Goal: Check status: Check status

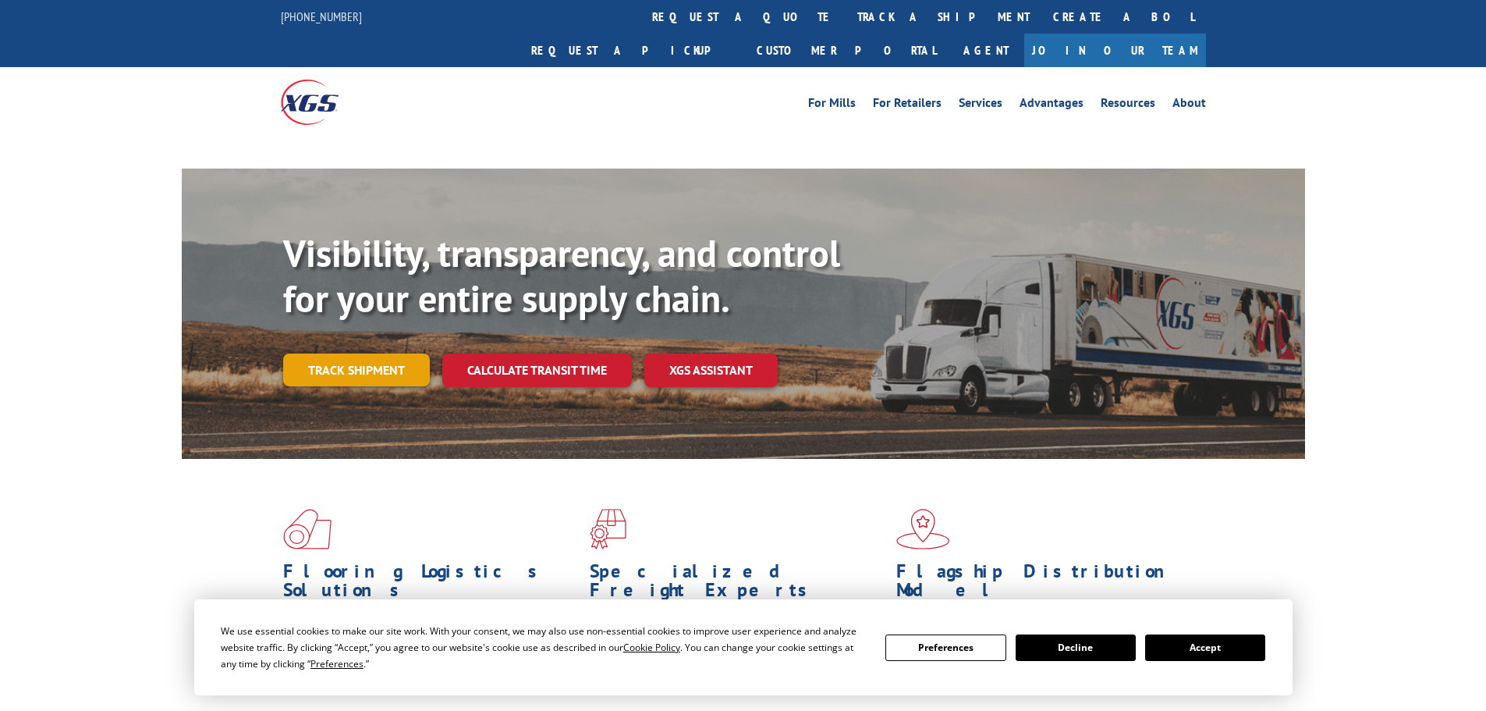
click at [353, 353] on link "Track shipment" at bounding box center [356, 369] width 147 height 33
click at [362, 353] on link "Track shipment" at bounding box center [356, 369] width 147 height 33
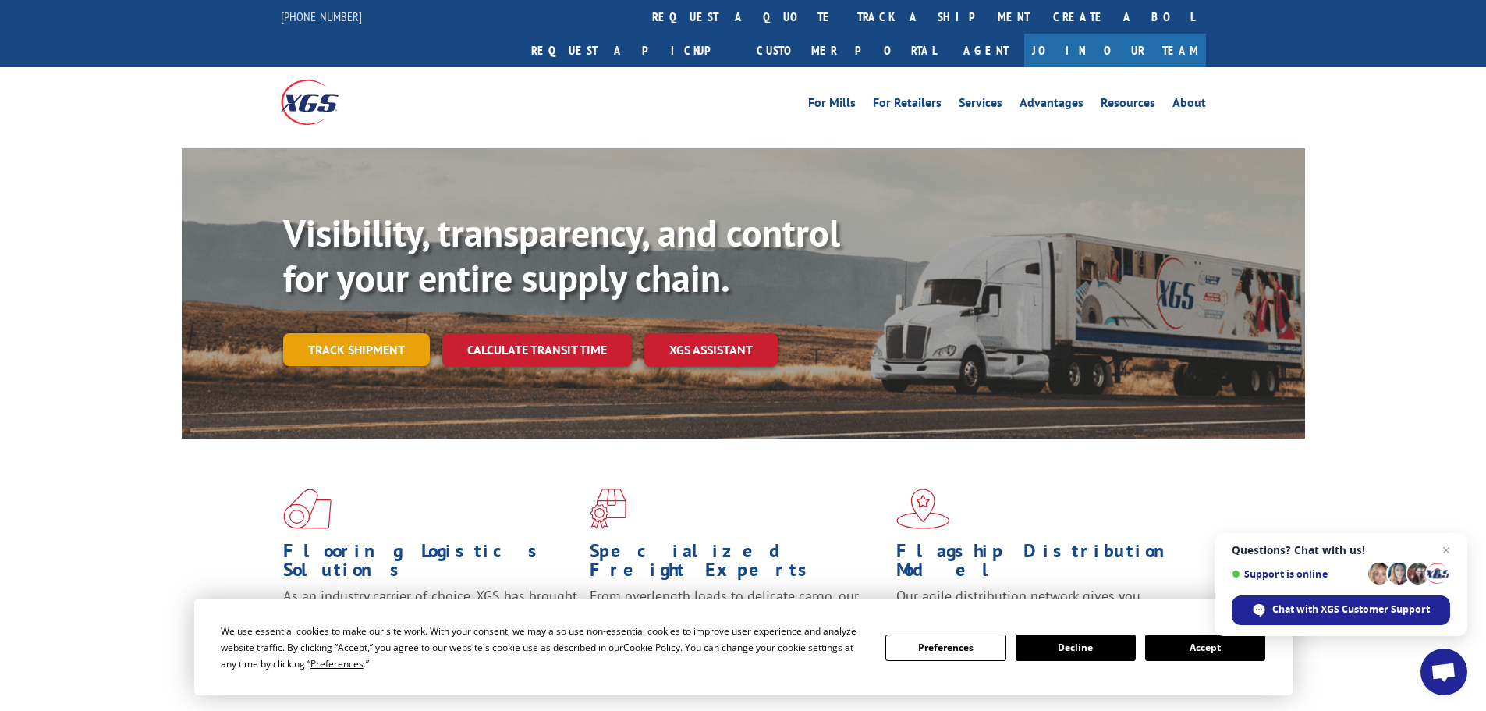
click at [367, 333] on link "Track shipment" at bounding box center [356, 349] width 147 height 33
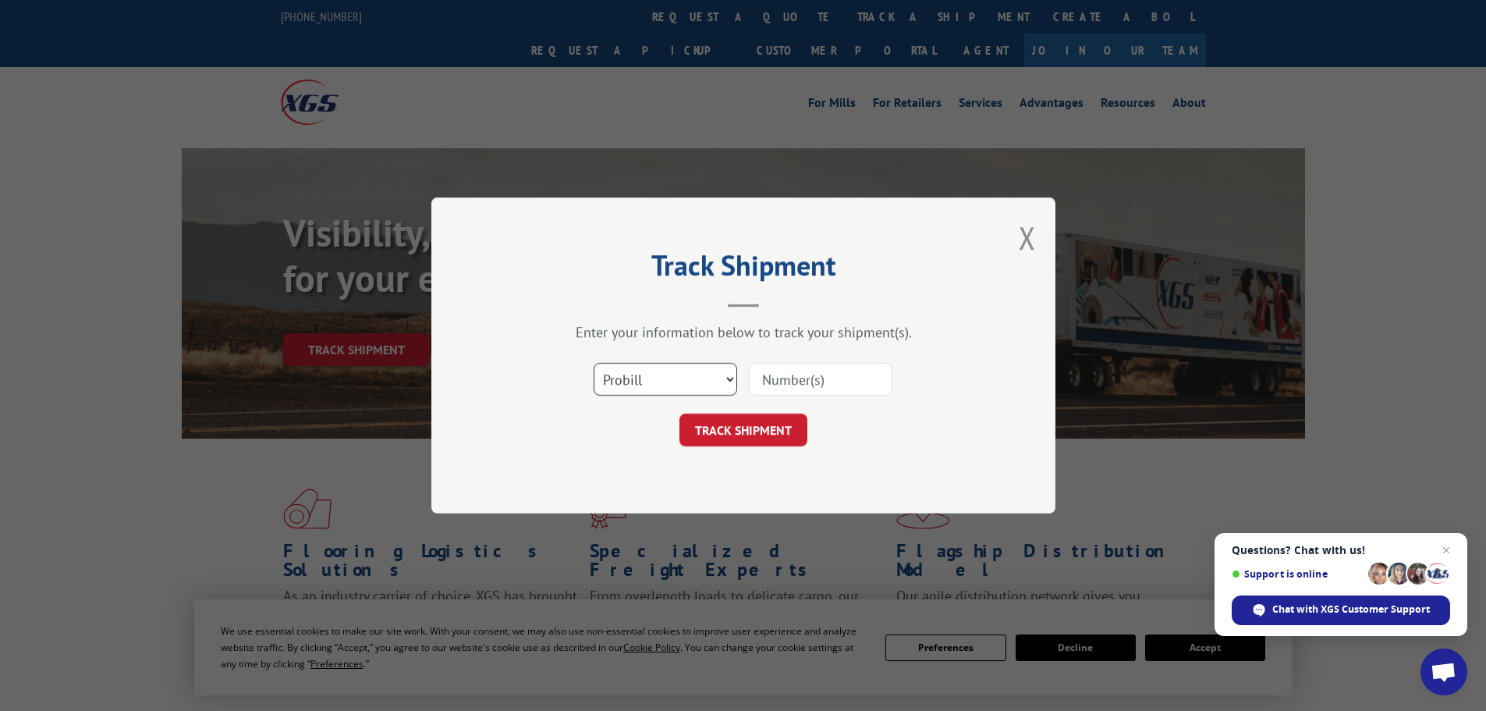
click at [718, 381] on select "Select category... Probill BOL PO" at bounding box center [666, 379] width 144 height 33
select select "bol"
click at [594, 363] on select "Select category... Probill BOL PO" at bounding box center [666, 379] width 144 height 33
click at [798, 388] on input at bounding box center [821, 379] width 144 height 33
paste input "5544619"
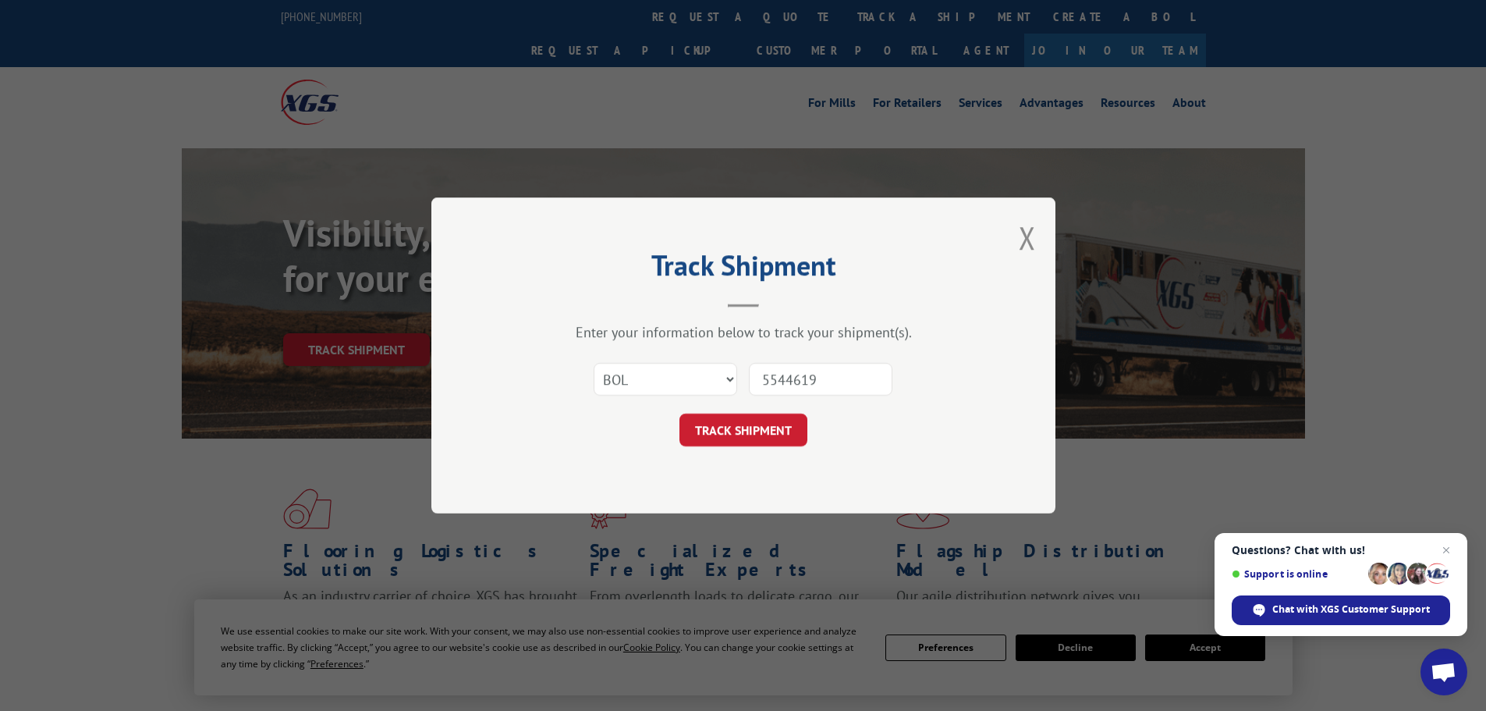
type input "5544619"
click at [679, 413] on button "TRACK SHIPMENT" at bounding box center [743, 429] width 128 height 33
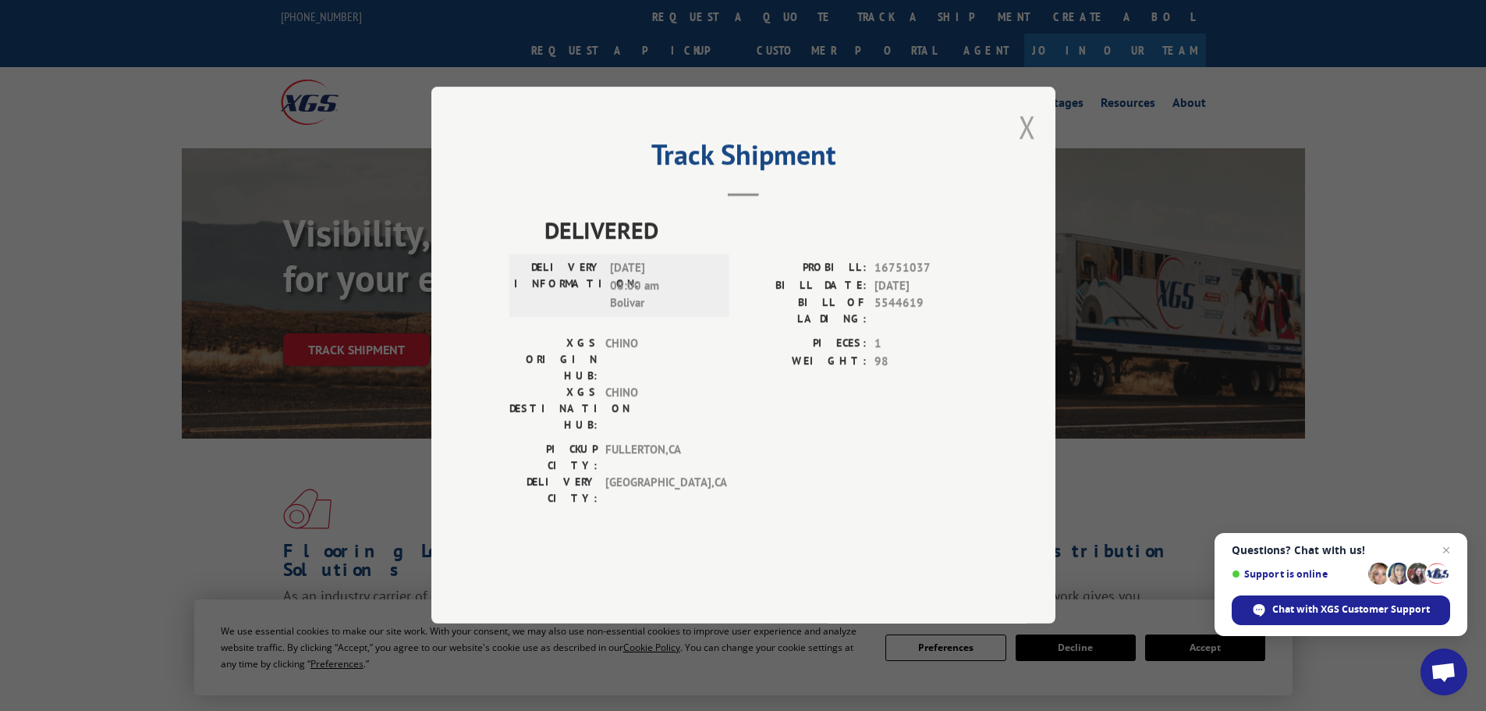
click at [1026, 147] on button "Close modal" at bounding box center [1027, 126] width 17 height 41
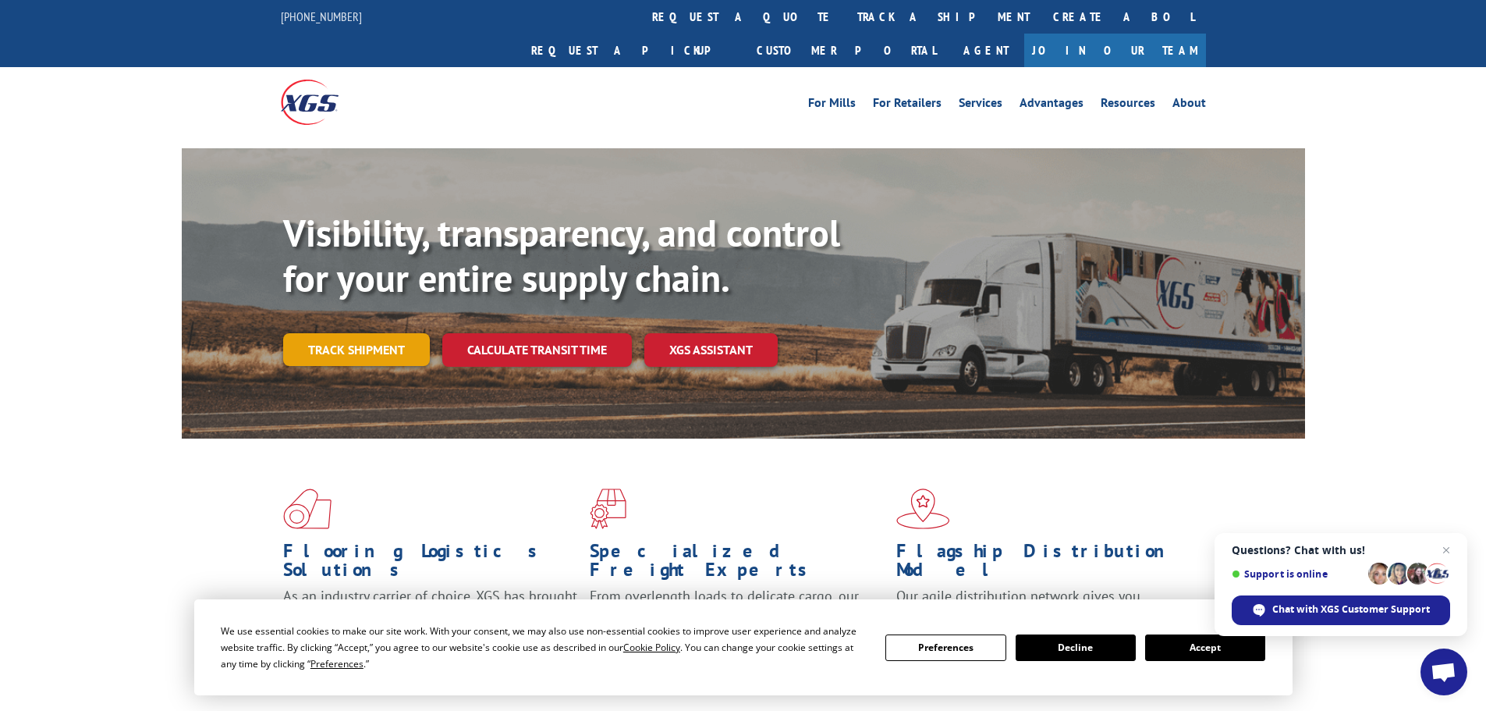
click at [342, 333] on link "Track shipment" at bounding box center [356, 349] width 147 height 33
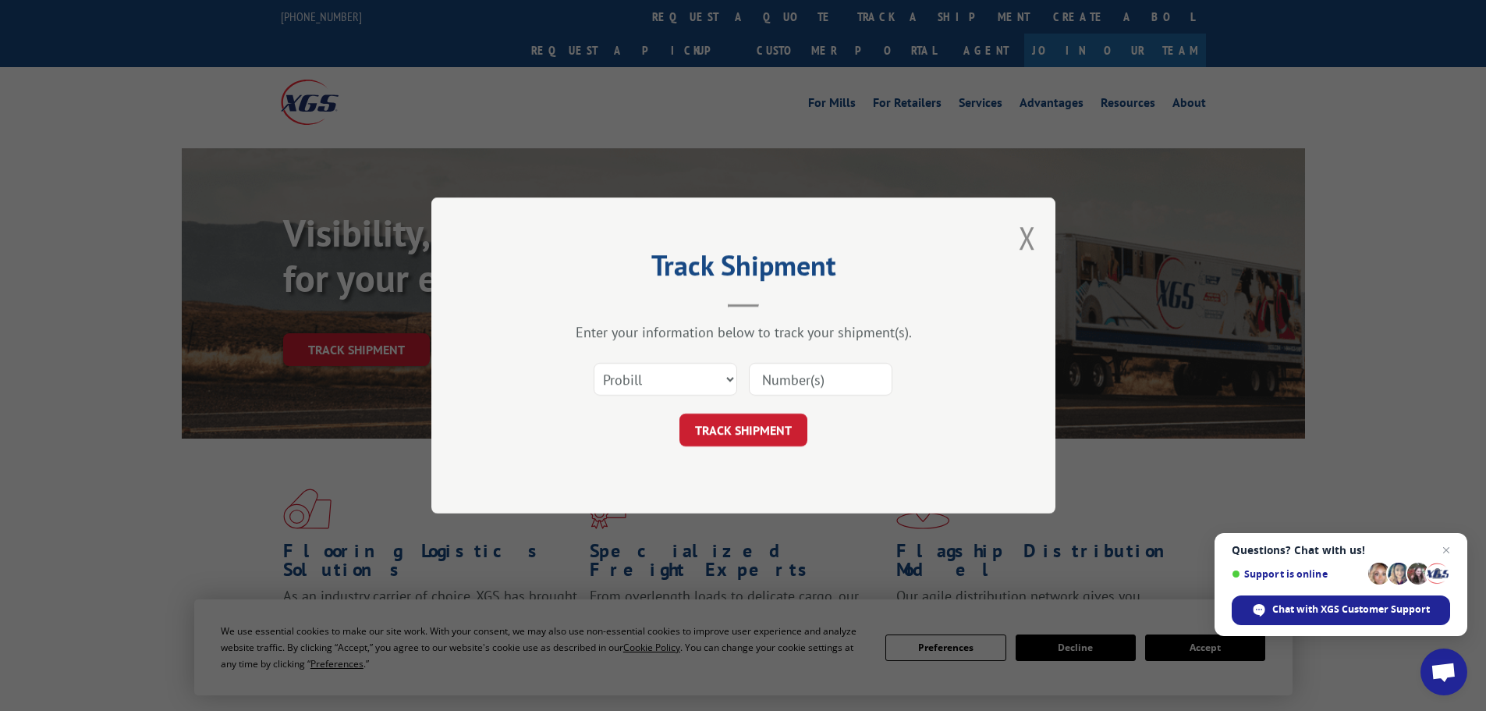
click at [767, 388] on input at bounding box center [821, 379] width 144 height 33
paste input "473381"
type input "473381"
click at [679, 413] on button "TRACK SHIPMENT" at bounding box center [743, 429] width 128 height 33
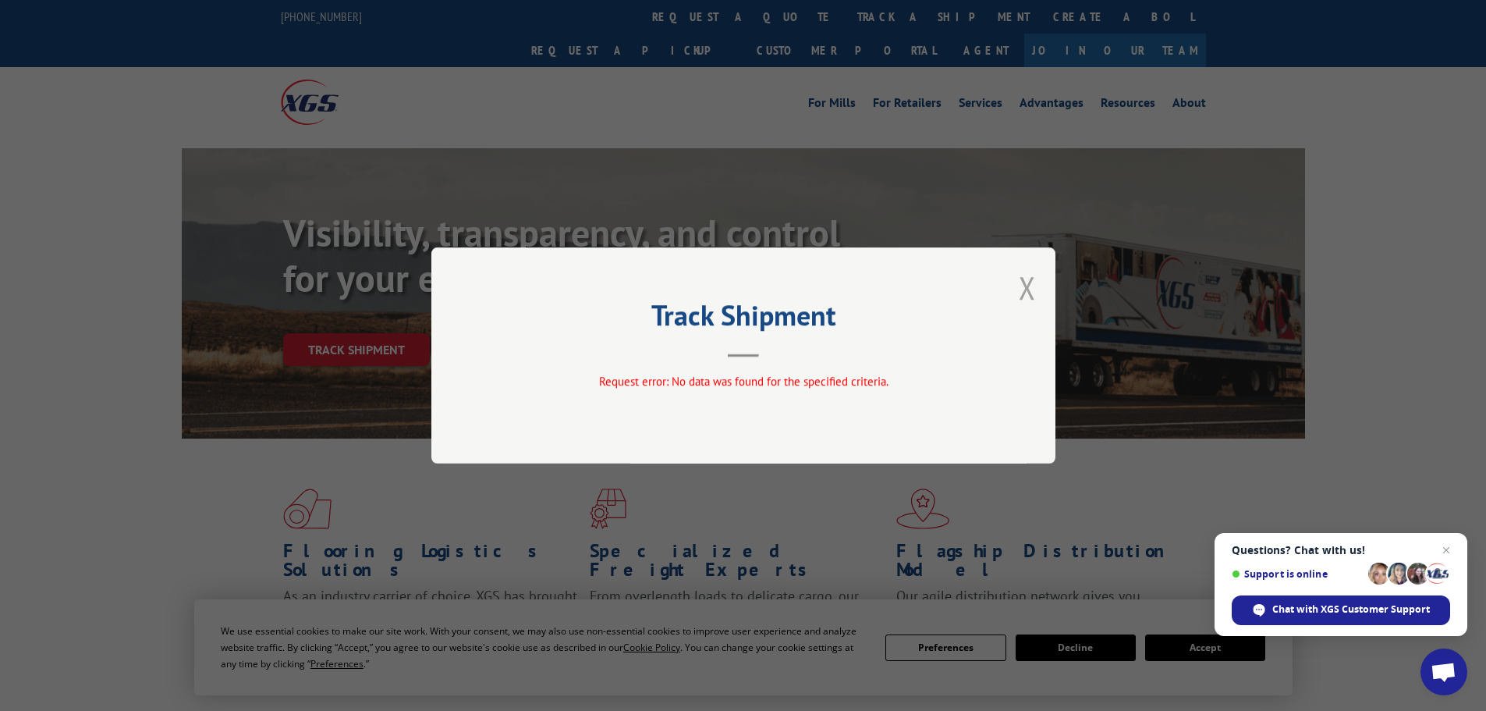
click at [1023, 293] on button "Close modal" at bounding box center [1027, 287] width 17 height 41
